Goal: Find specific page/section: Find specific page/section

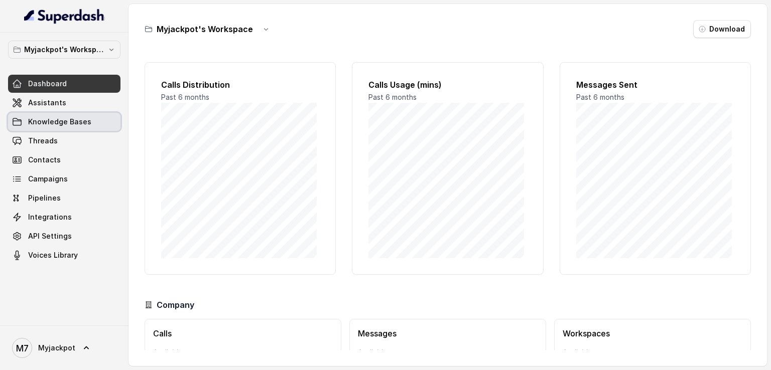
scroll to position [65, 0]
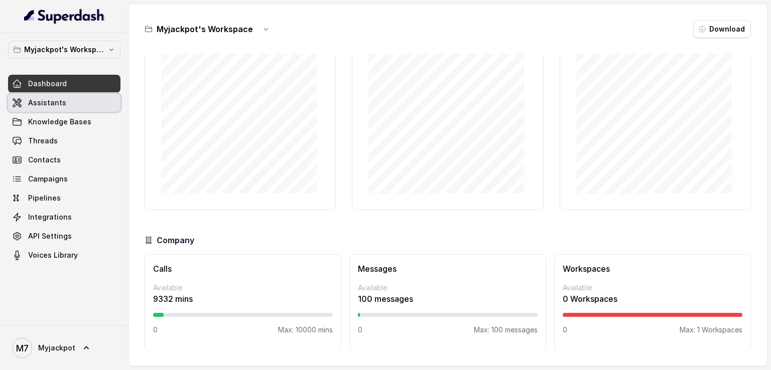
click at [83, 103] on link "Assistants" at bounding box center [64, 103] width 112 height 18
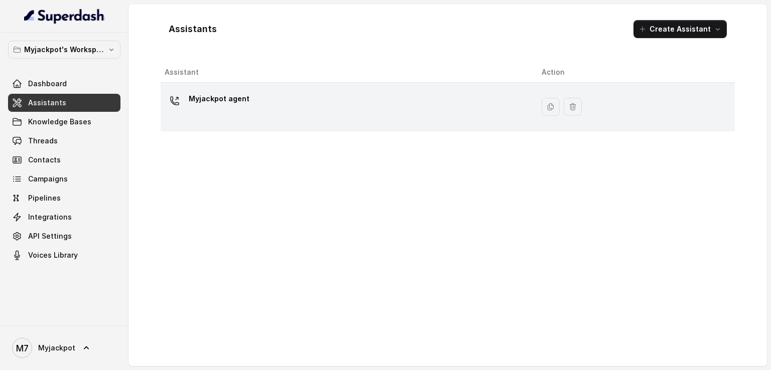
click at [197, 103] on p "Myjackpot agent" at bounding box center [219, 99] width 61 height 16
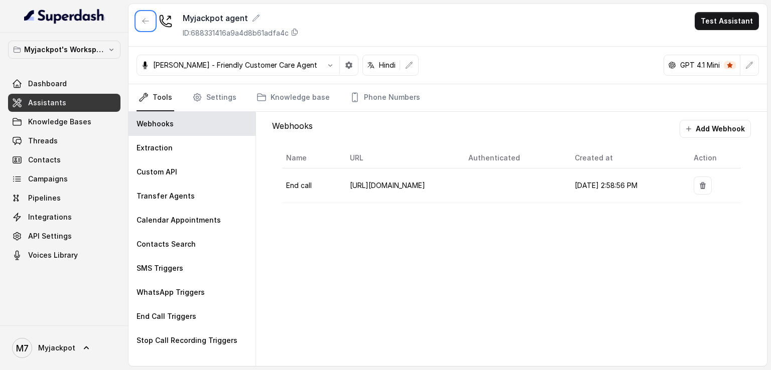
click button "button" at bounding box center [145, 21] width 18 height 18
